Goal: Task Accomplishment & Management: Use online tool/utility

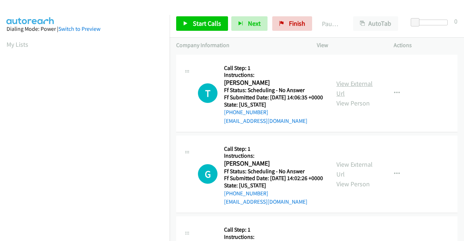
click at [354, 88] on link "View External Url" at bounding box center [354, 88] width 36 height 18
click at [354, 175] on link "View External Url" at bounding box center [354, 169] width 36 height 18
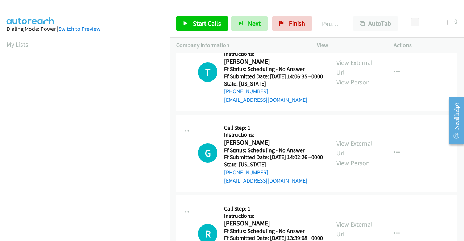
scroll to position [72, 0]
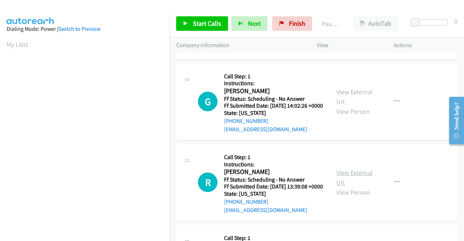
click at [344, 187] on link "View External Url" at bounding box center [354, 178] width 36 height 18
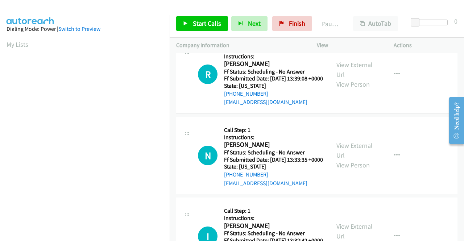
scroll to position [181, 0]
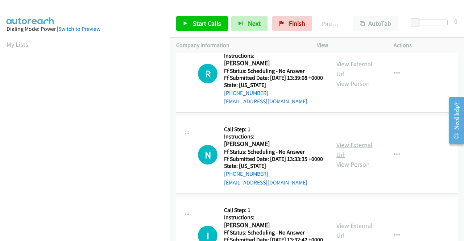
drag, startPoint x: 364, startPoint y: 174, endPoint x: 362, endPoint y: 170, distance: 4.6
click at [363, 169] on div "View External Url View Person" at bounding box center [355, 154] width 38 height 29
click at [362, 159] on link "View External Url" at bounding box center [354, 150] width 36 height 18
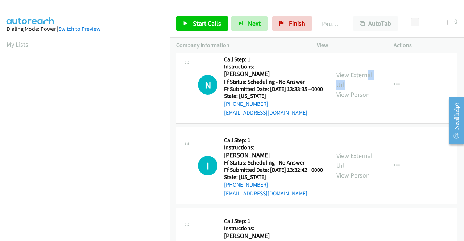
scroll to position [254, 0]
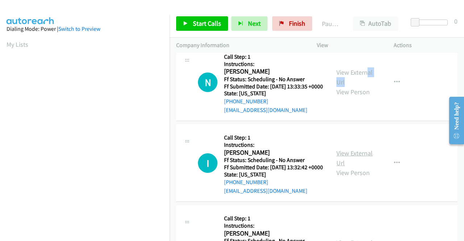
click at [358, 167] on link "View External Url" at bounding box center [354, 158] width 36 height 18
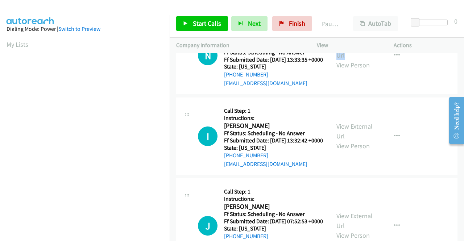
scroll to position [362, 0]
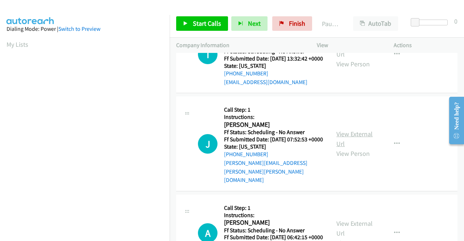
click at [350, 148] on link "View External Url" at bounding box center [354, 139] width 36 height 18
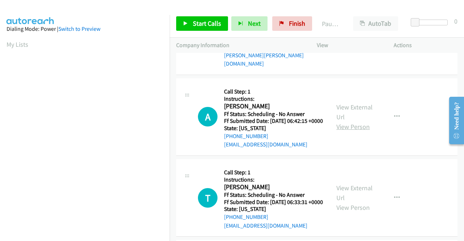
scroll to position [507, 0]
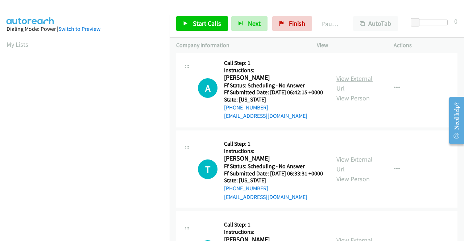
click at [354, 92] on link "View External Url" at bounding box center [354, 83] width 36 height 18
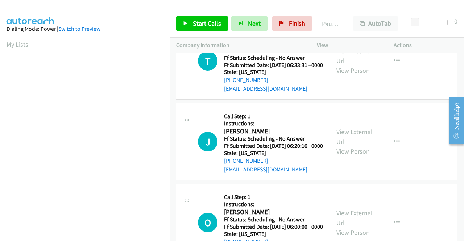
scroll to position [616, 0]
click at [350, 65] on link "View External Url" at bounding box center [354, 55] width 36 height 18
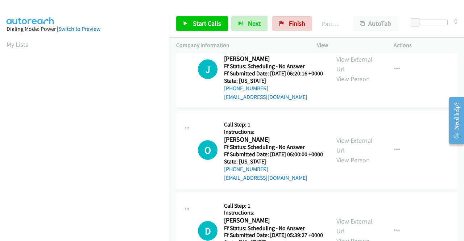
scroll to position [689, 0]
click at [370, 83] on div "View External Url View Person" at bounding box center [355, 68] width 38 height 29
click at [360, 73] on link "View External Url" at bounding box center [354, 64] width 36 height 18
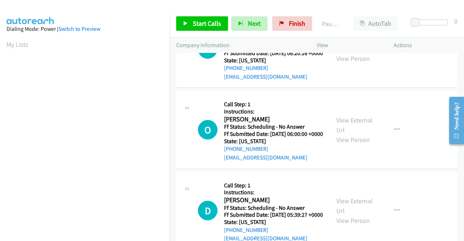
scroll to position [725, 0]
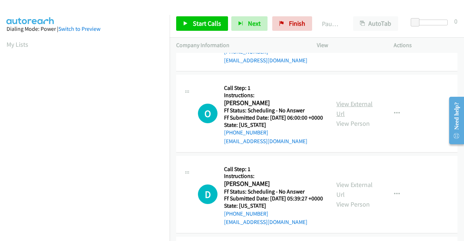
click at [349, 118] on link "View External Url" at bounding box center [354, 109] width 36 height 18
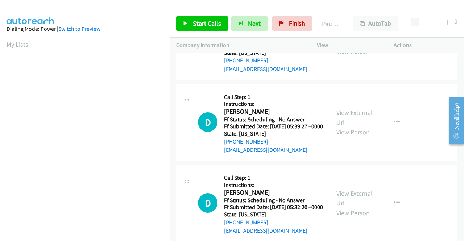
scroll to position [797, 0]
click at [343, 126] on link "View External Url" at bounding box center [354, 117] width 36 height 18
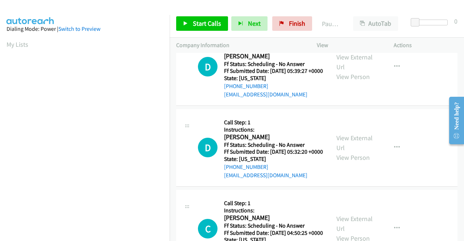
scroll to position [870, 0]
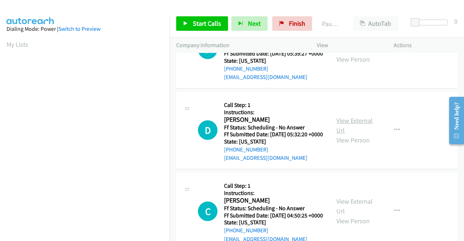
click at [346, 134] on link "View External Url" at bounding box center [354, 125] width 36 height 18
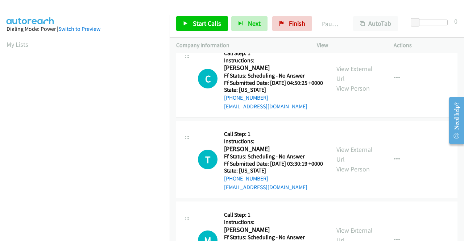
scroll to position [1015, 0]
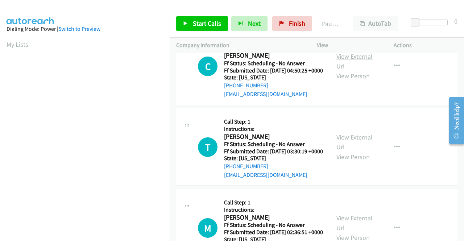
click at [353, 70] on link "View External Url" at bounding box center [354, 61] width 36 height 18
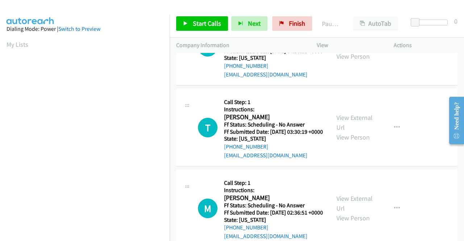
scroll to position [1051, 0]
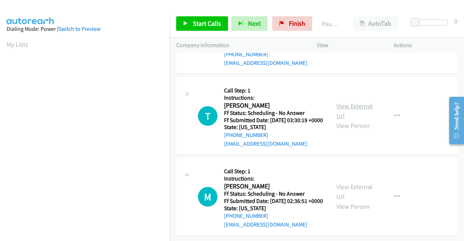
click at [357, 120] on link "View External Url" at bounding box center [354, 111] width 36 height 18
click at [352, 183] on link "View External Url" at bounding box center [354, 192] width 36 height 18
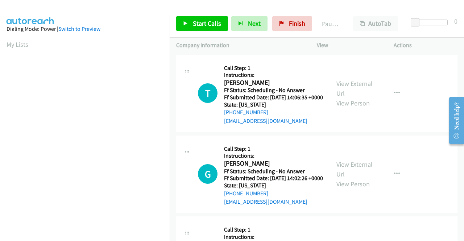
scroll to position [165, 0]
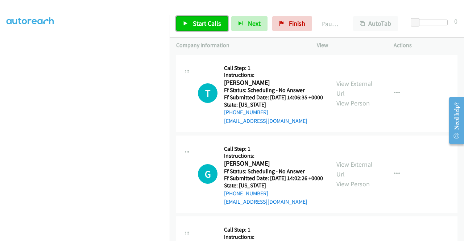
click at [190, 21] on link "Start Calls" at bounding box center [202, 23] width 52 height 14
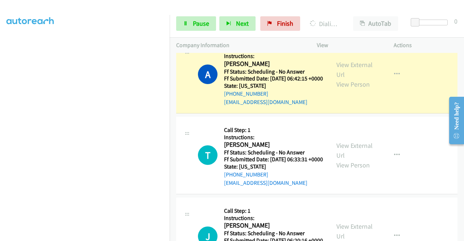
scroll to position [616, 0]
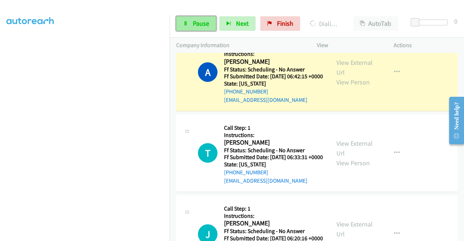
click at [198, 21] on span "Pause" at bounding box center [201, 23] width 16 height 8
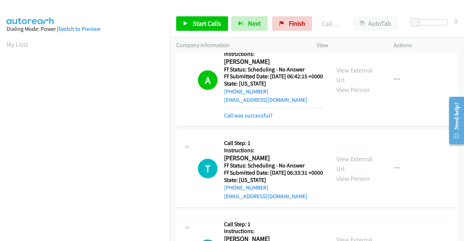
scroll to position [165, 0]
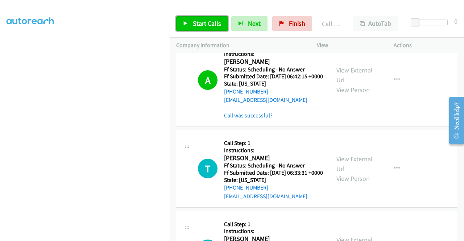
click at [209, 20] on span "Start Calls" at bounding box center [207, 23] width 28 height 8
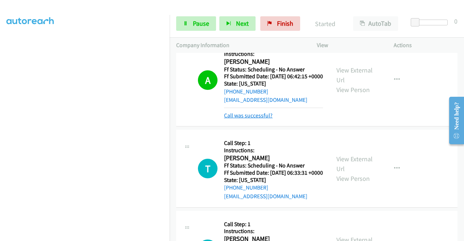
click at [251, 119] on link "Call was successful?" at bounding box center [248, 115] width 49 height 7
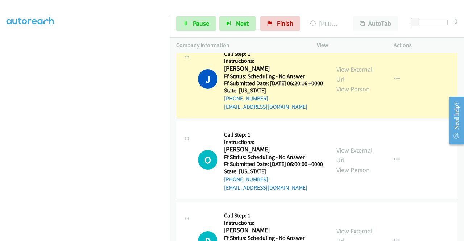
scroll to position [797, 0]
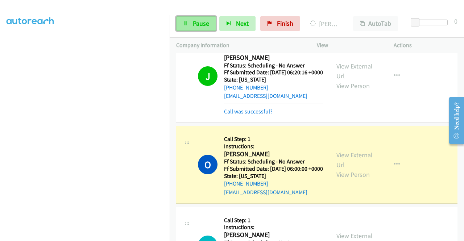
click at [204, 21] on span "Pause" at bounding box center [201, 23] width 16 height 8
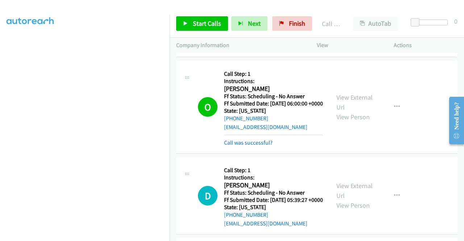
scroll to position [870, 0]
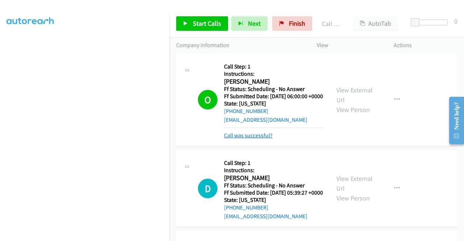
click at [265, 139] on link "Call was successful?" at bounding box center [248, 135] width 49 height 7
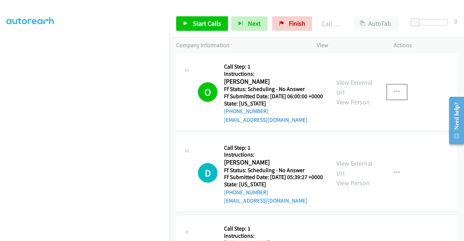
click at [394, 95] on icon "button" at bounding box center [397, 92] width 6 height 6
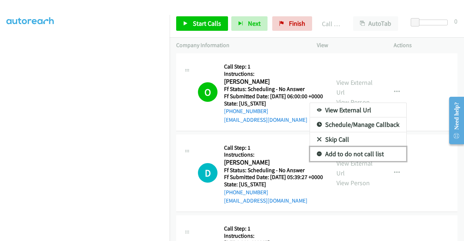
click at [364, 161] on link "Add to do not call list" at bounding box center [358, 154] width 96 height 14
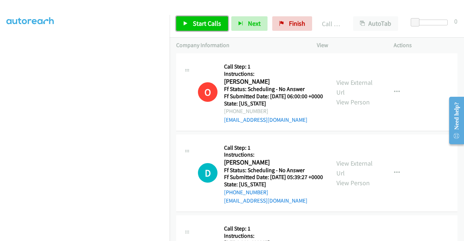
click at [208, 22] on span "Start Calls" at bounding box center [207, 23] width 28 height 8
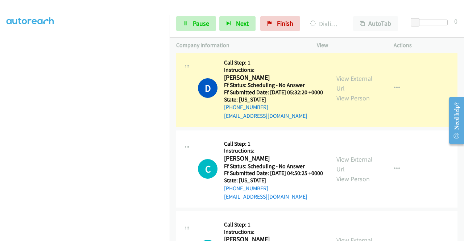
scroll to position [1087, 0]
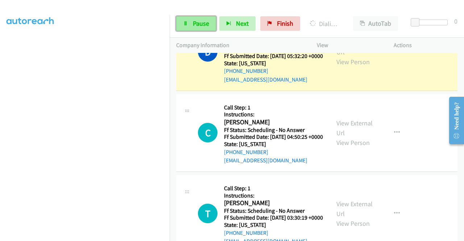
click at [203, 22] on span "Pause" at bounding box center [201, 23] width 16 height 8
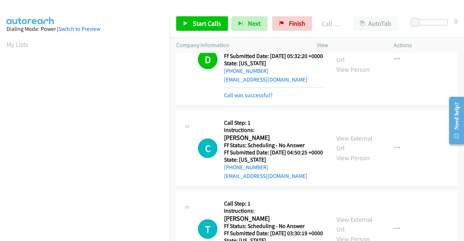
scroll to position [165, 0]
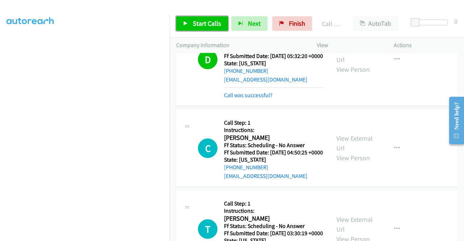
click at [216, 24] on span "Start Calls" at bounding box center [207, 23] width 28 height 8
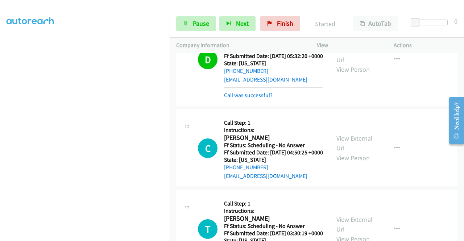
click at [253, 100] on div "Call was successful?" at bounding box center [273, 95] width 99 height 9
click at [252, 99] on link "Call was successful?" at bounding box center [248, 95] width 49 height 7
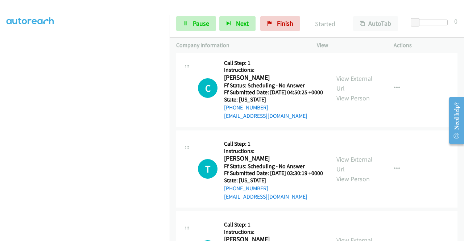
scroll to position [1160, 0]
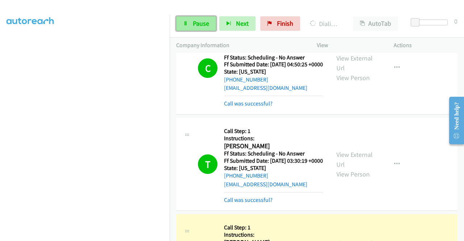
click at [200, 24] on span "Pause" at bounding box center [201, 23] width 16 height 8
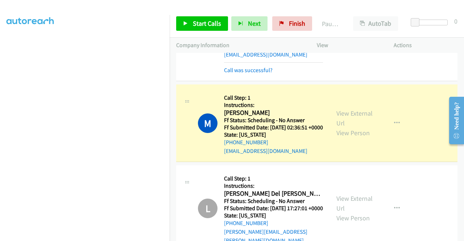
scroll to position [1305, 0]
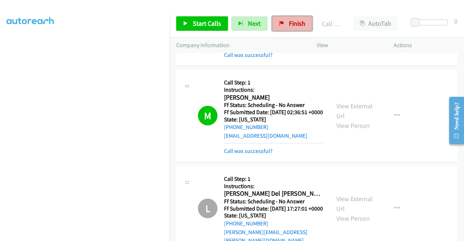
click at [289, 22] on span "Finish" at bounding box center [297, 23] width 16 height 8
